Goal: Find specific page/section: Find specific page/section

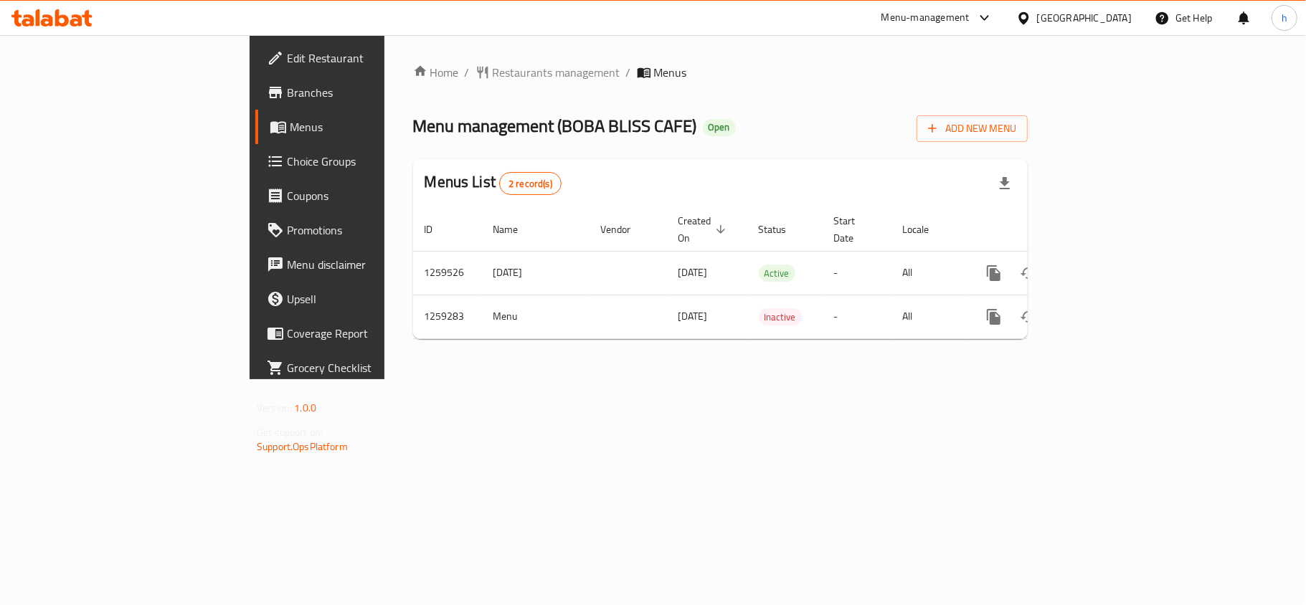
click at [413, 75] on div "Home / Restaurants management / Menus Menu management ( BOBA BLISS CAFE ) Open …" at bounding box center [720, 207] width 615 height 287
click at [493, 75] on span "Restaurants management" at bounding box center [557, 72] width 128 height 17
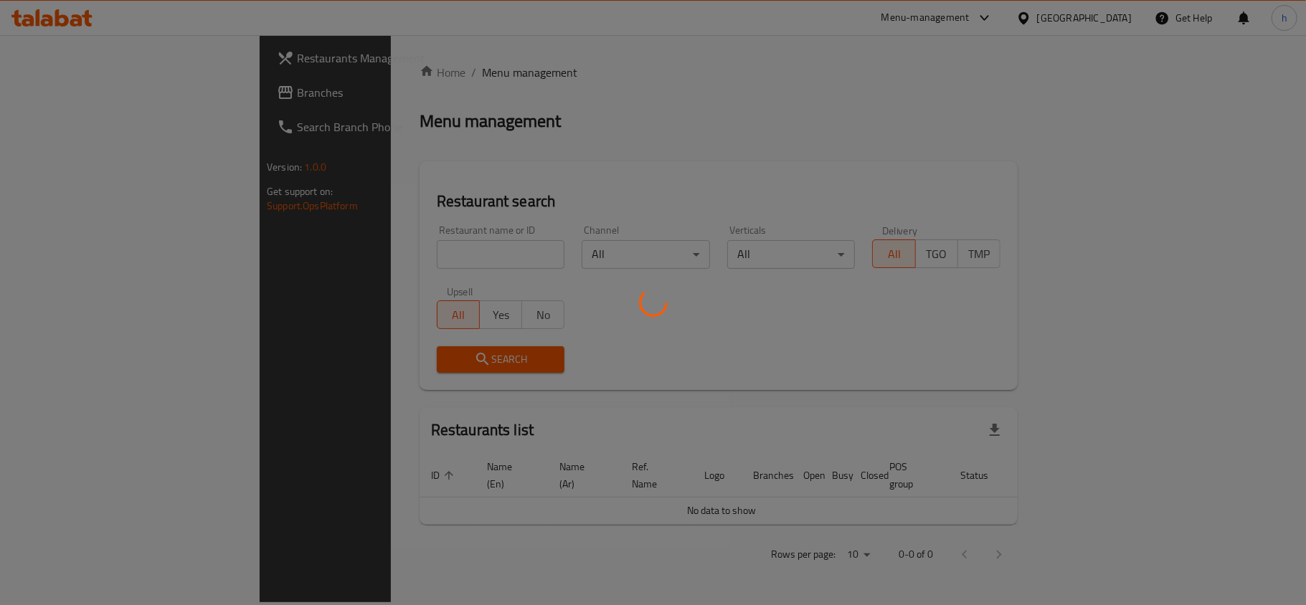
click at [340, 242] on div at bounding box center [653, 302] width 1306 height 605
click at [345, 250] on div at bounding box center [653, 302] width 1306 height 605
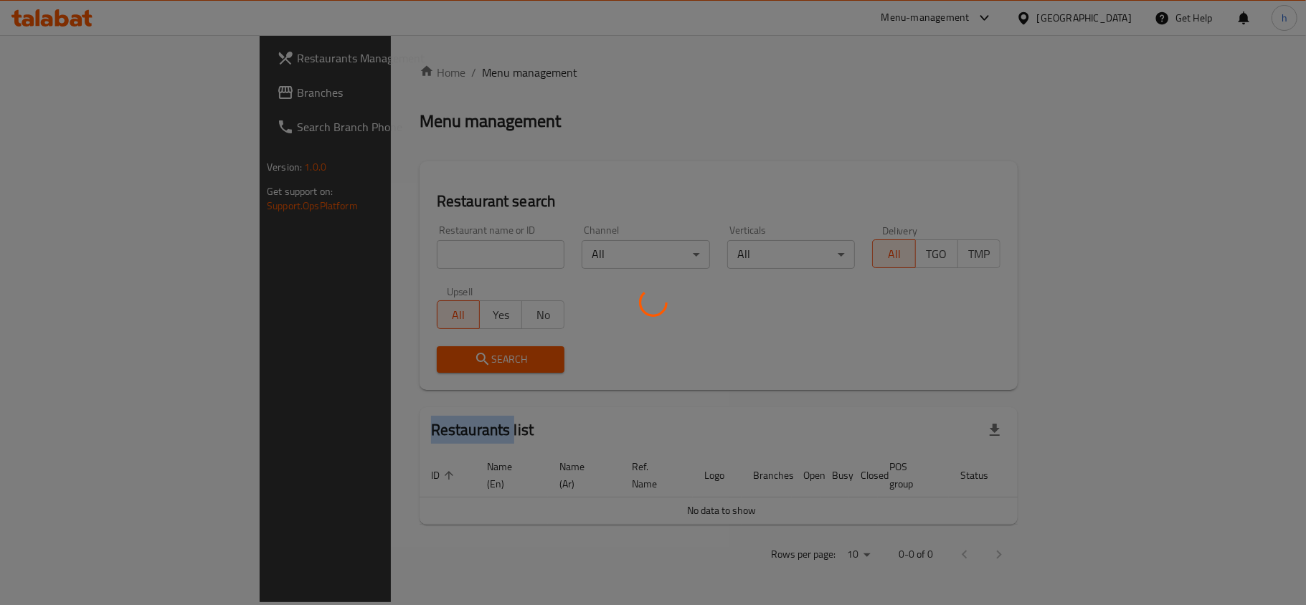
click at [346, 250] on div at bounding box center [653, 302] width 1306 height 605
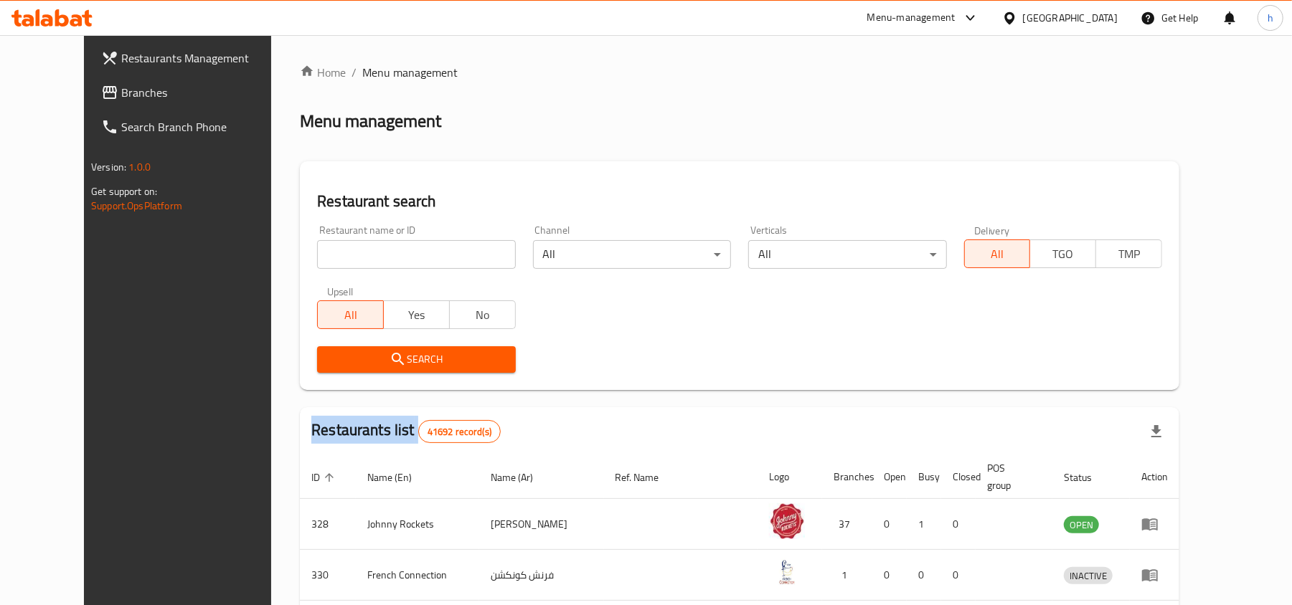
click at [347, 250] on div at bounding box center [646, 302] width 1292 height 605
click at [347, 250] on div "Home / Menu management Menu management Restaurant search Restaurant name or ID …" at bounding box center [739, 532] width 879 height 936
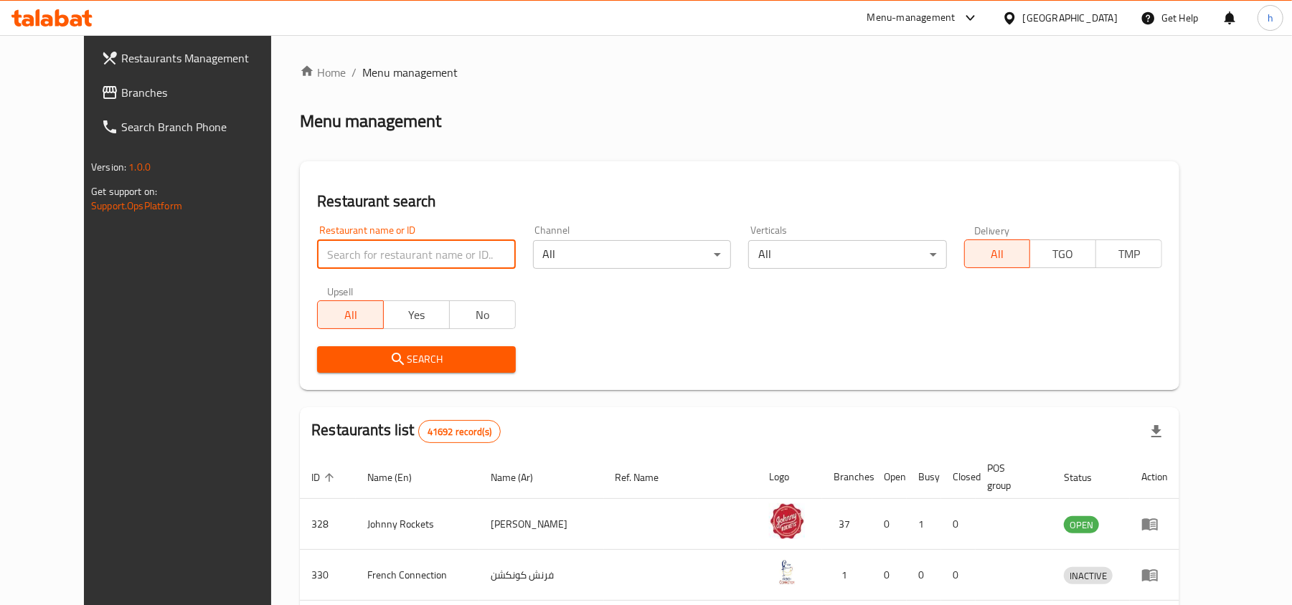
click at [347, 250] on input "search" at bounding box center [416, 254] width 198 height 29
paste input "684448"
type input "684448"
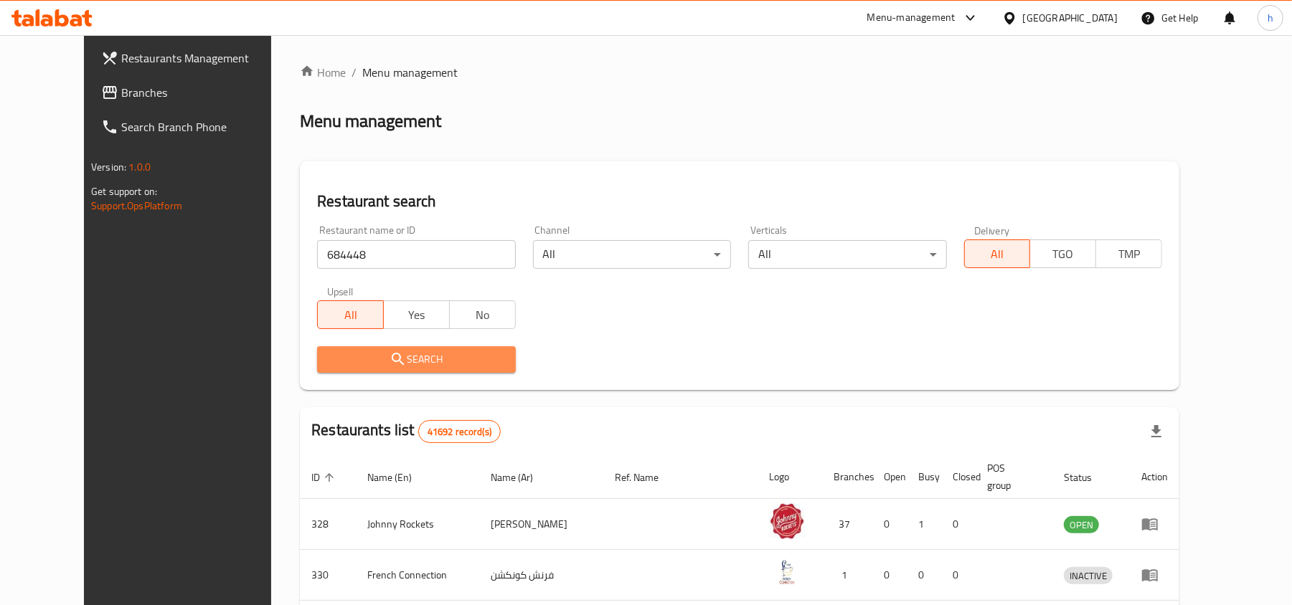
click at [367, 368] on span "Search" at bounding box center [415, 360] width 175 height 18
click at [367, 368] on div at bounding box center [646, 302] width 1292 height 605
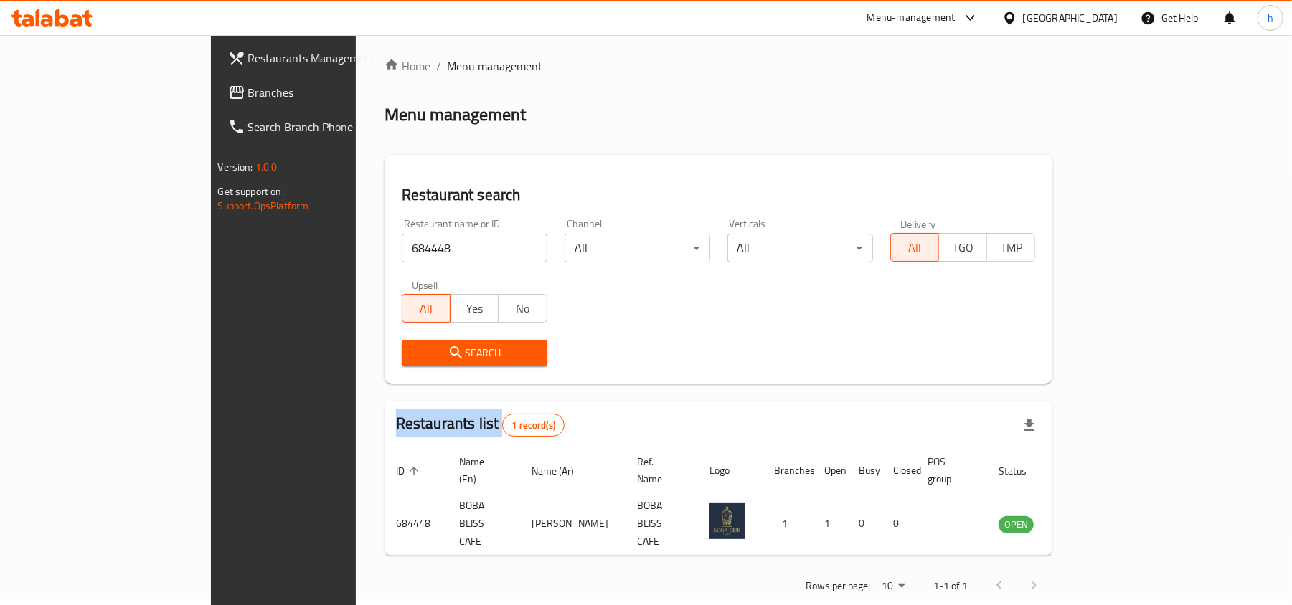
scroll to position [7, 0]
